Goal: Information Seeking & Learning: Compare options

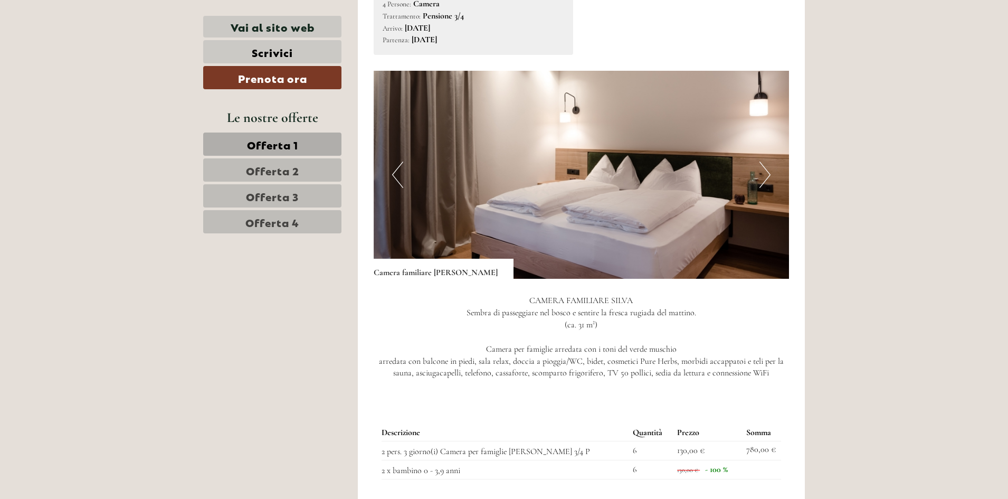
scroll to position [1003, 0]
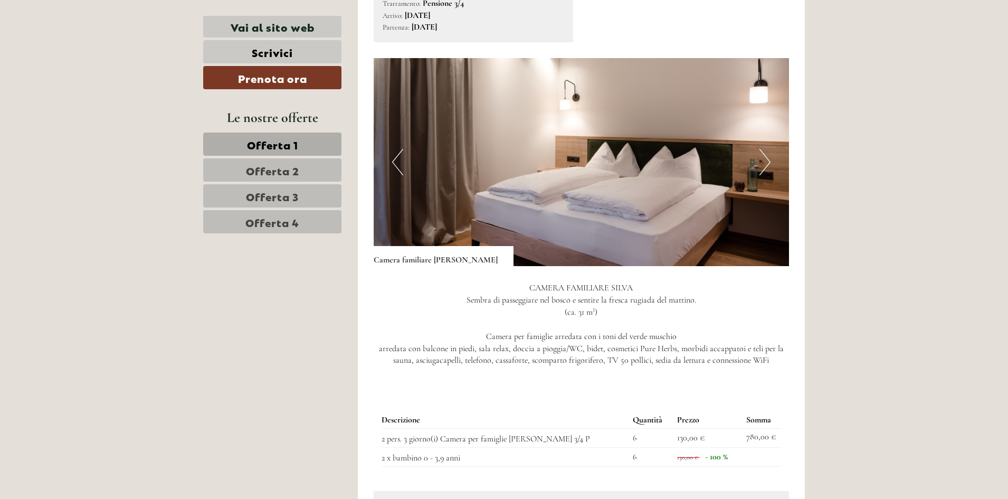
click at [757, 144] on img at bounding box center [582, 162] width 416 height 208
click at [761, 149] on button "Next" at bounding box center [765, 162] width 11 height 26
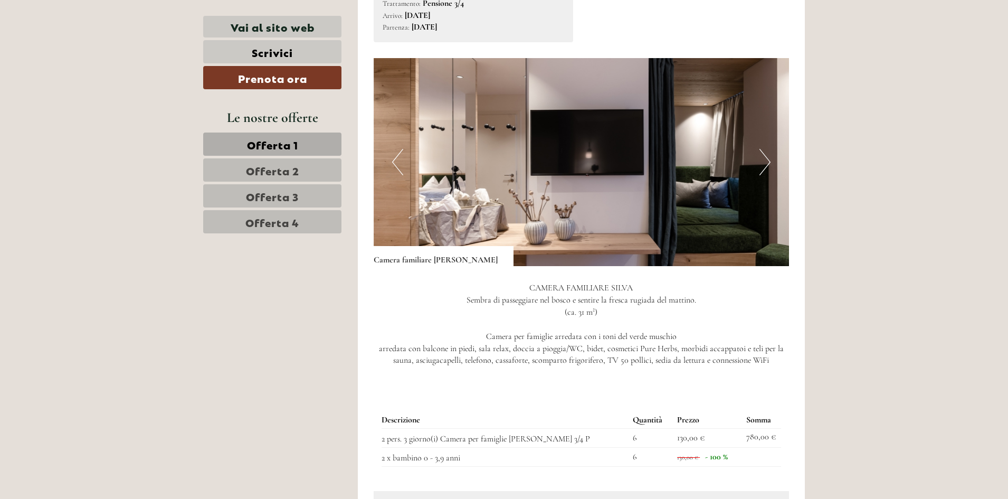
click at [761, 149] on button "Next" at bounding box center [765, 162] width 11 height 26
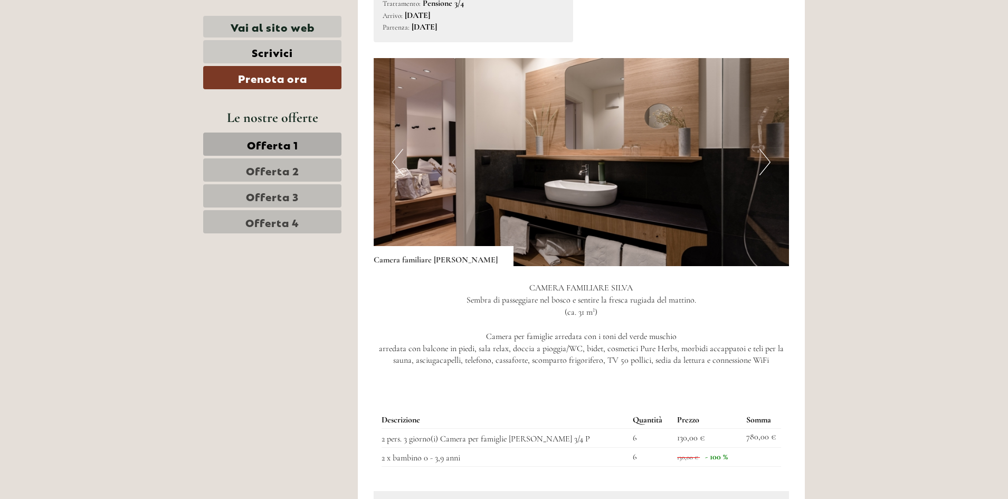
click at [761, 149] on button "Next" at bounding box center [765, 162] width 11 height 26
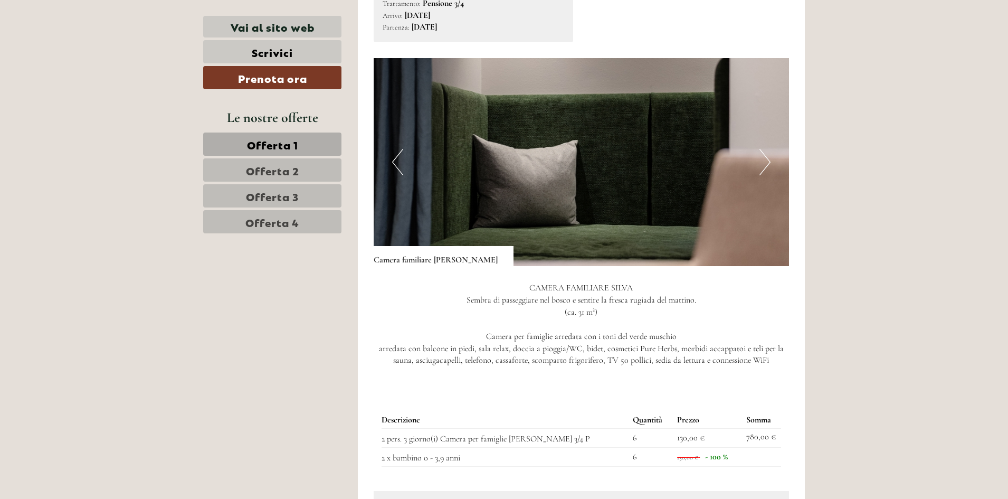
click at [761, 149] on button "Next" at bounding box center [765, 162] width 11 height 26
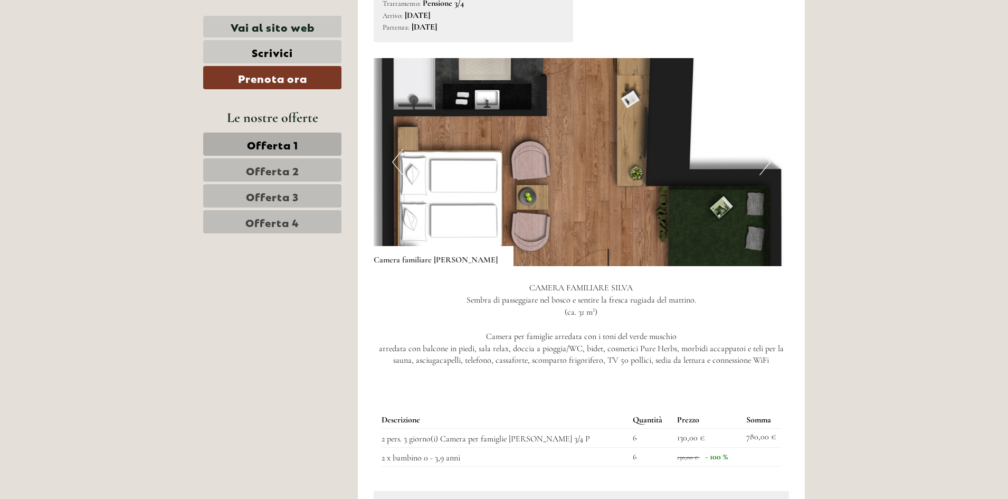
scroll to position [950, 0]
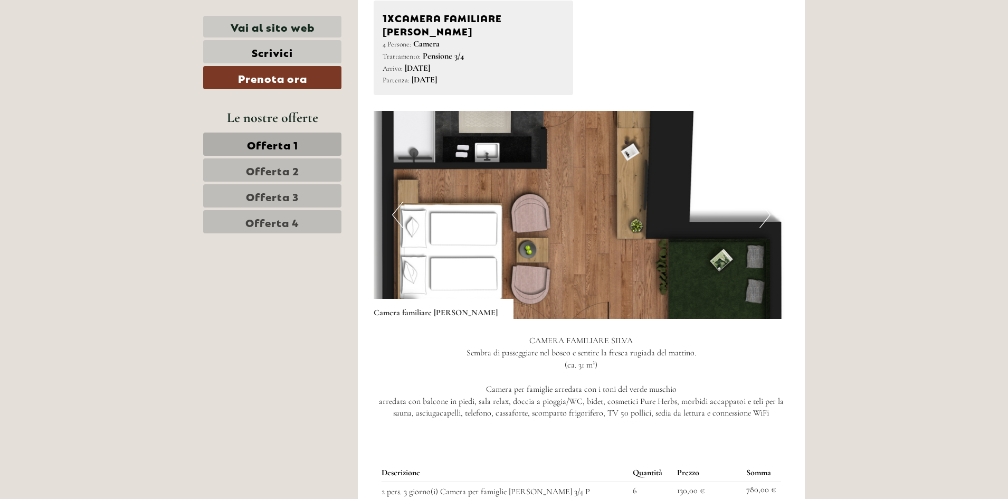
click at [764, 210] on button "Next" at bounding box center [765, 215] width 11 height 26
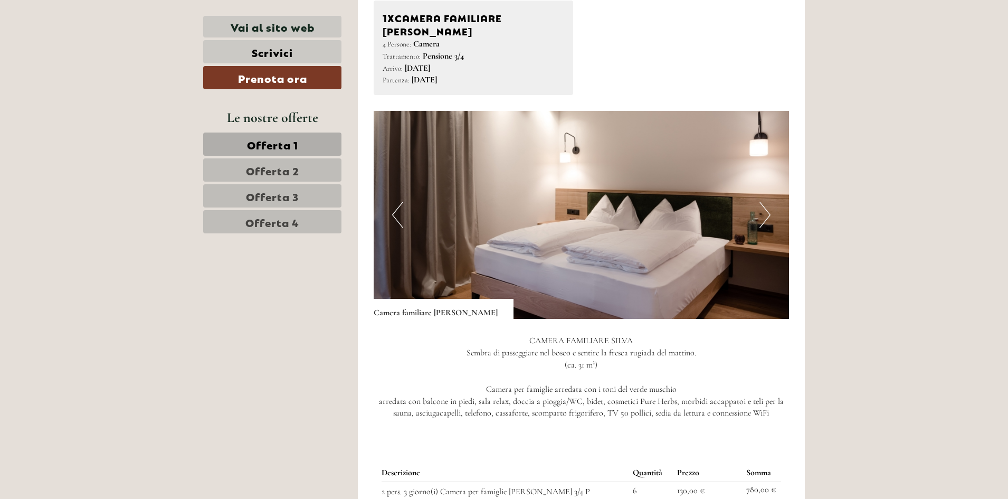
click at [764, 210] on button "Next" at bounding box center [765, 215] width 11 height 26
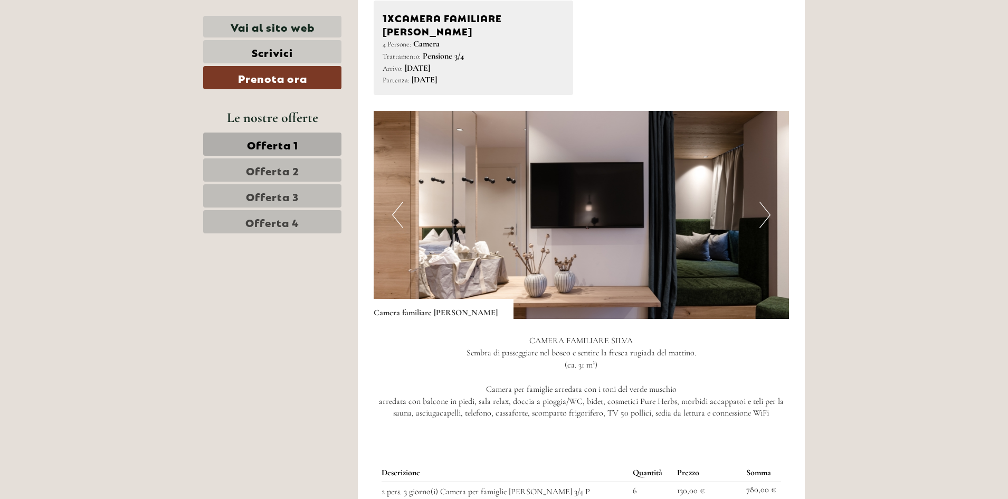
click at [764, 210] on button "Next" at bounding box center [765, 215] width 11 height 26
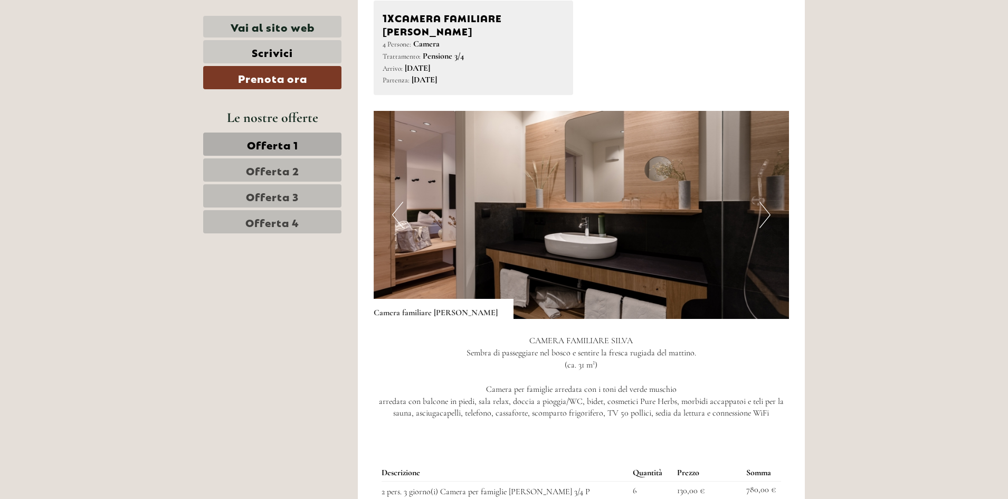
click at [764, 210] on button "Next" at bounding box center [765, 215] width 11 height 26
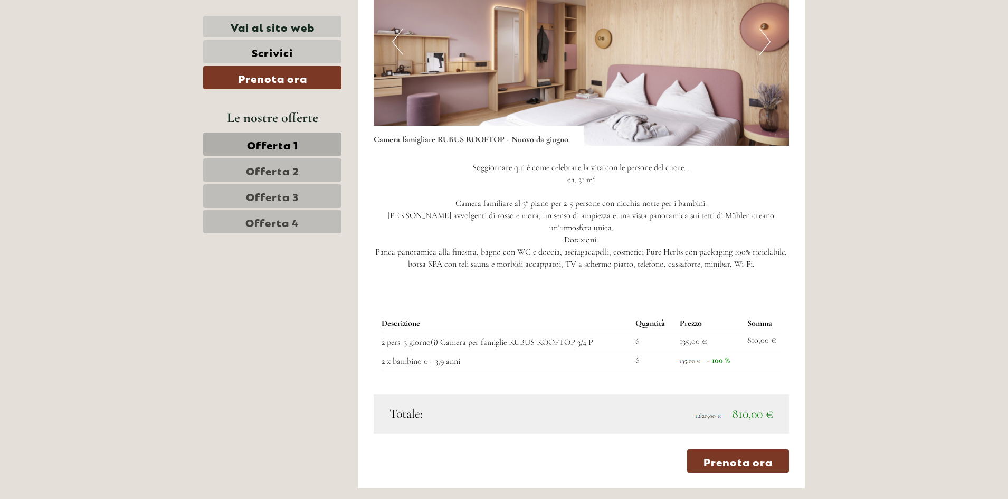
scroll to position [1848, 0]
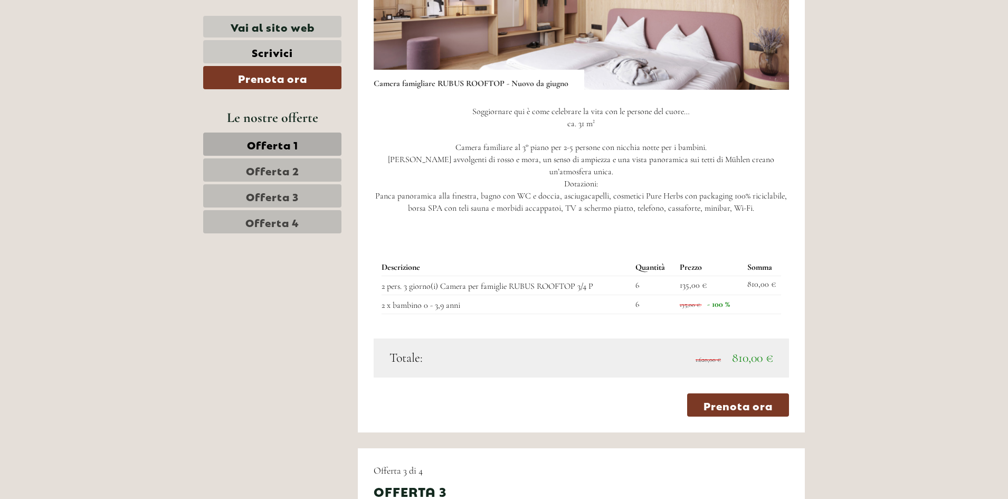
click at [307, 145] on link "Offerta 1" at bounding box center [272, 143] width 138 height 23
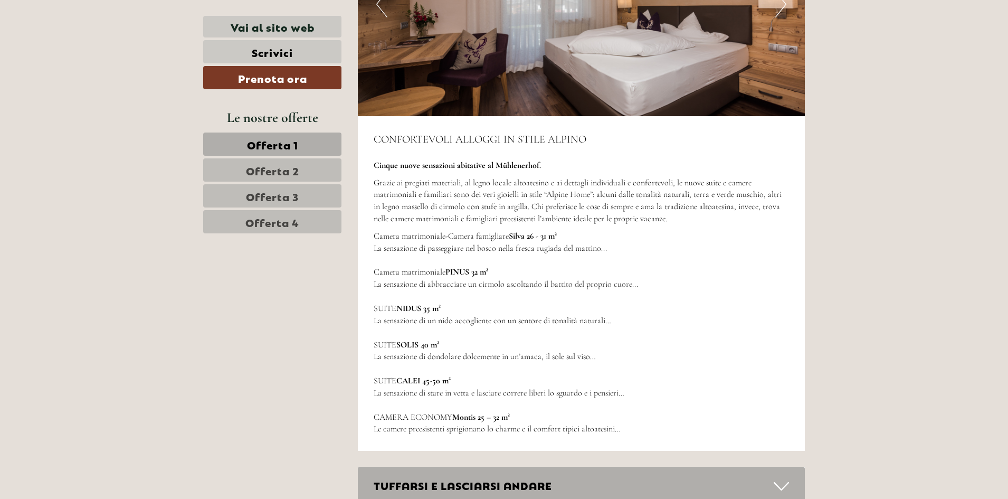
scroll to position [883, 0]
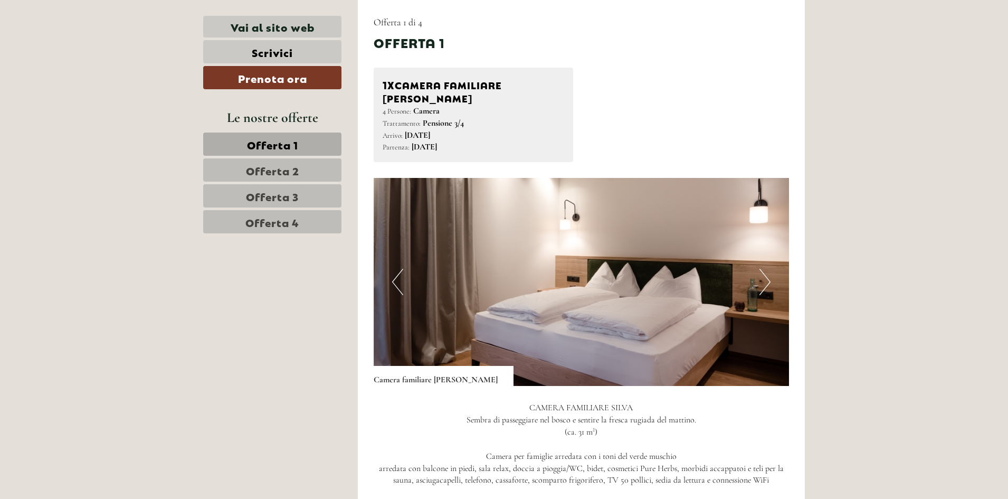
click at [289, 163] on span "Offerta 2" at bounding box center [272, 170] width 53 height 15
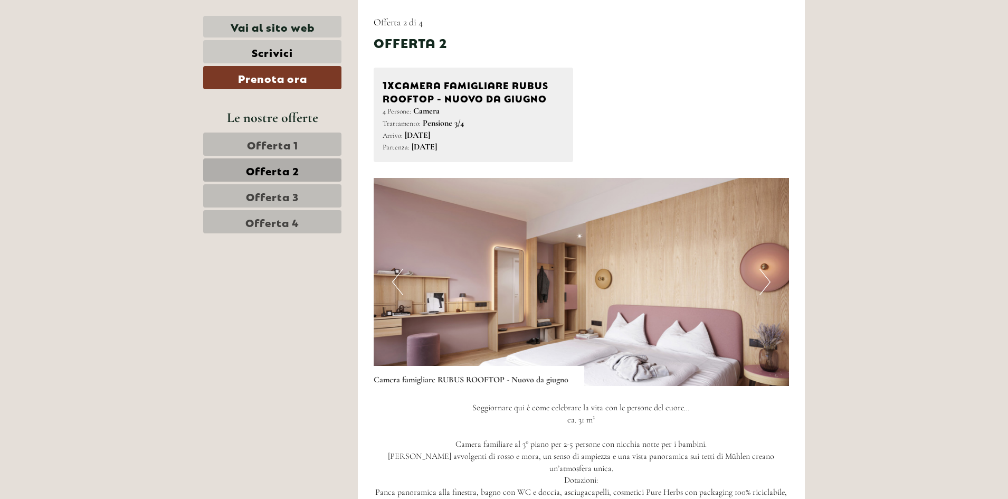
click at [290, 189] on span "Offerta 3" at bounding box center [272, 195] width 53 height 15
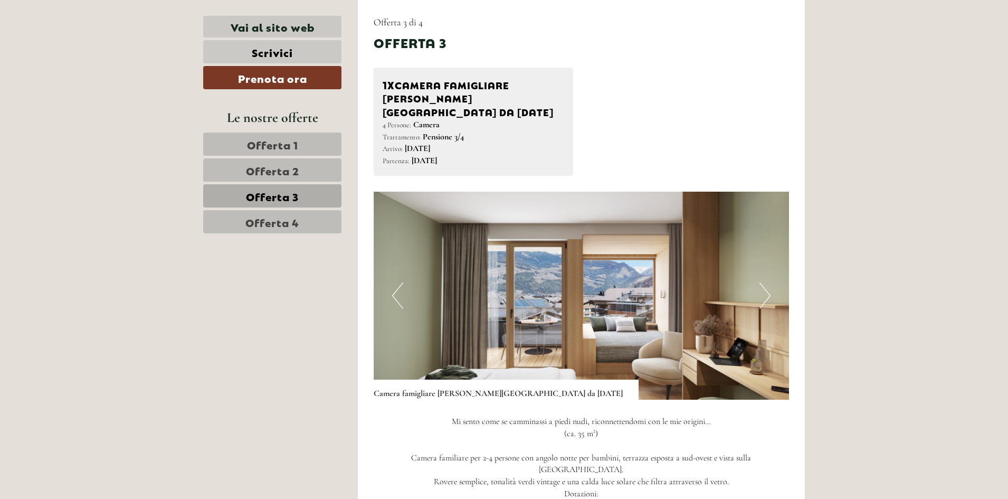
click at [292, 219] on span "Offerta 4" at bounding box center [272, 221] width 54 height 15
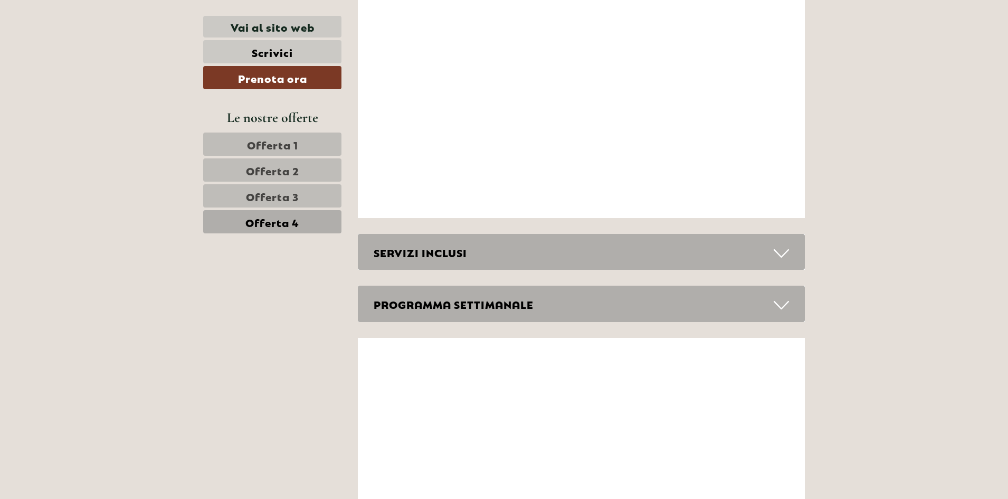
scroll to position [2840, 0]
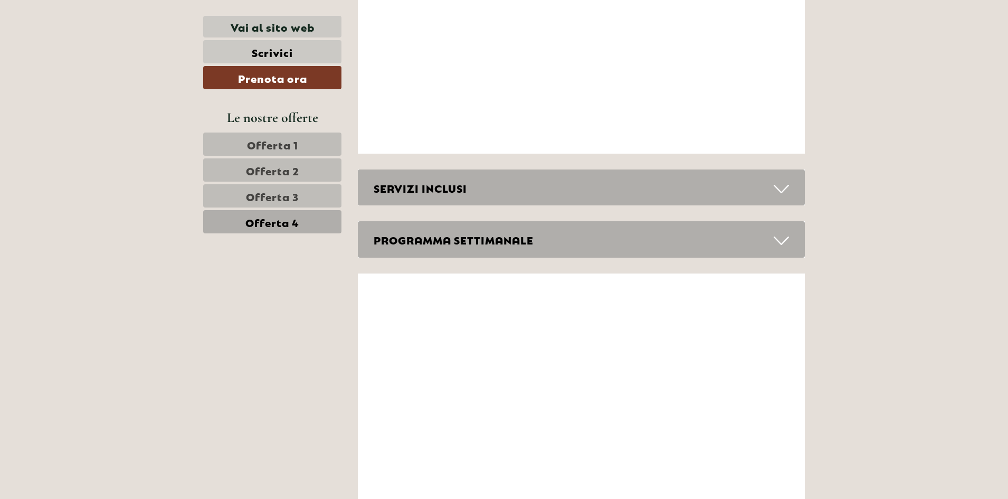
click at [783, 186] on icon at bounding box center [781, 189] width 15 height 18
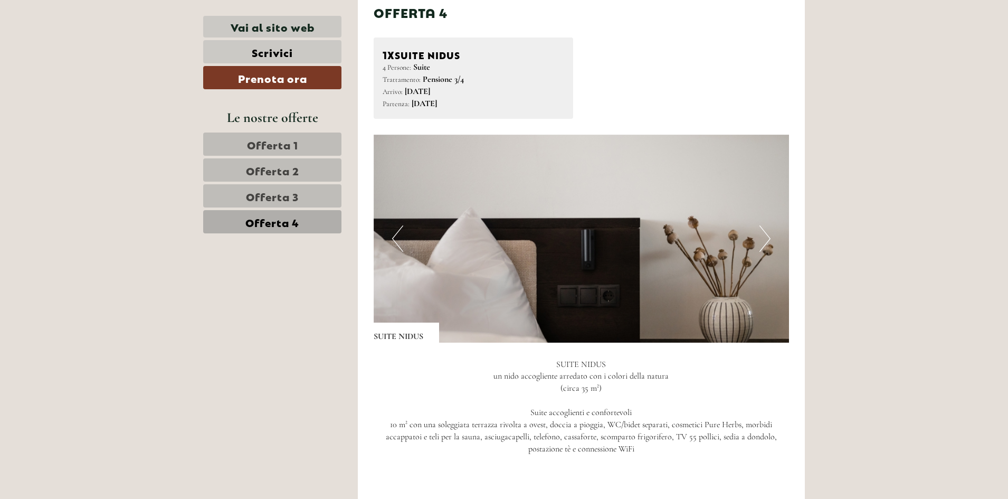
scroll to position [923, 0]
